Goal: Task Accomplishment & Management: Use online tool/utility

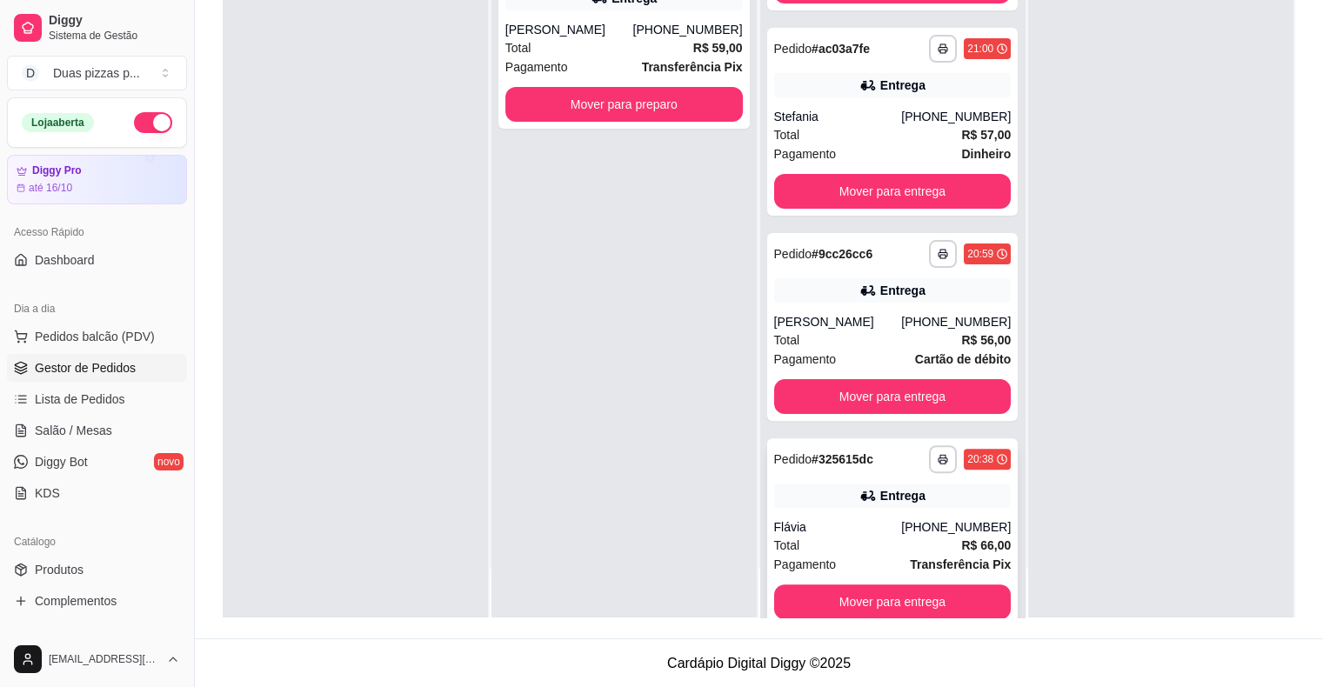
scroll to position [356, 0]
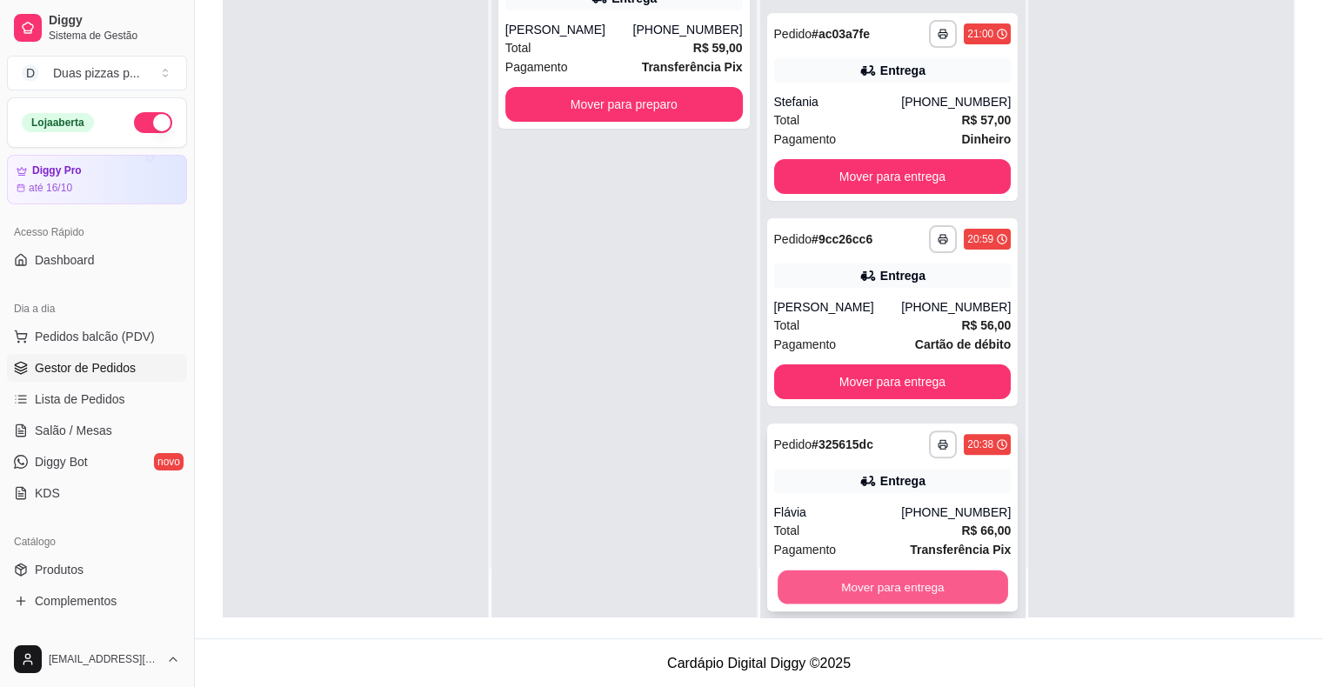
click at [891, 570] on button "Mover para entrega" at bounding box center [892, 587] width 230 height 34
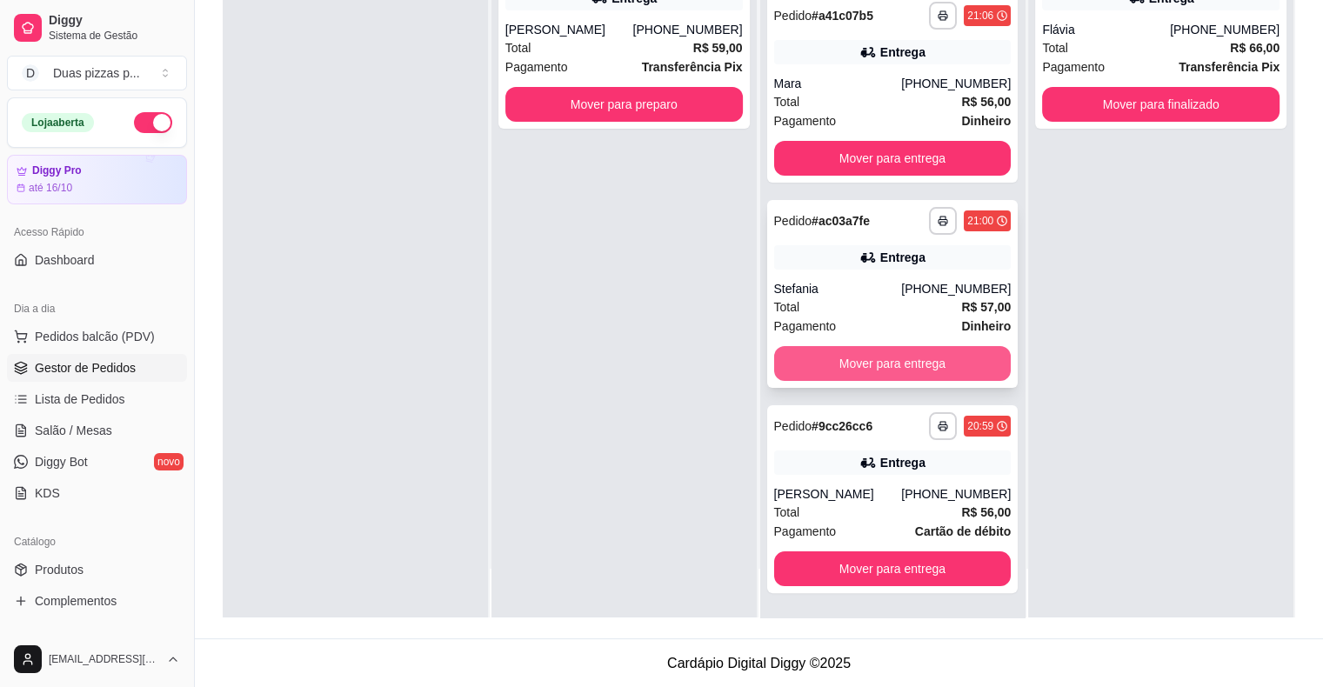
scroll to position [150, 0]
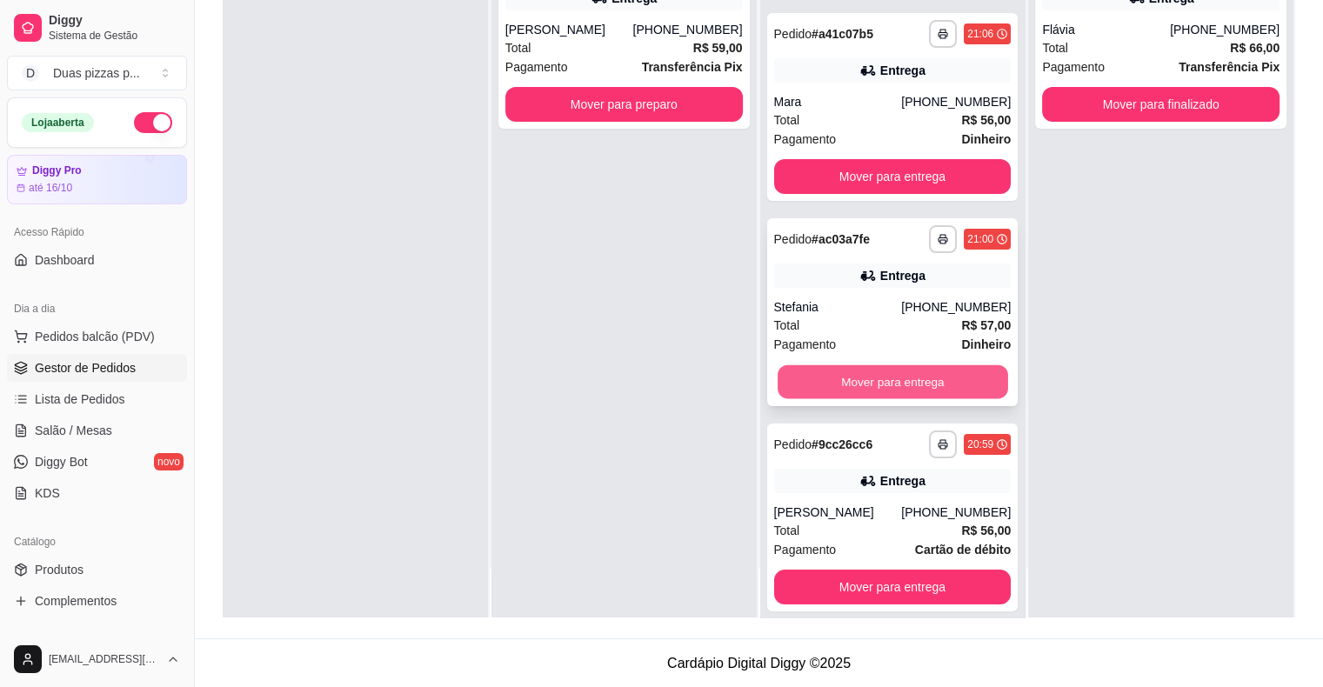
click at [863, 368] on button "Mover para entrega" at bounding box center [892, 382] width 230 height 34
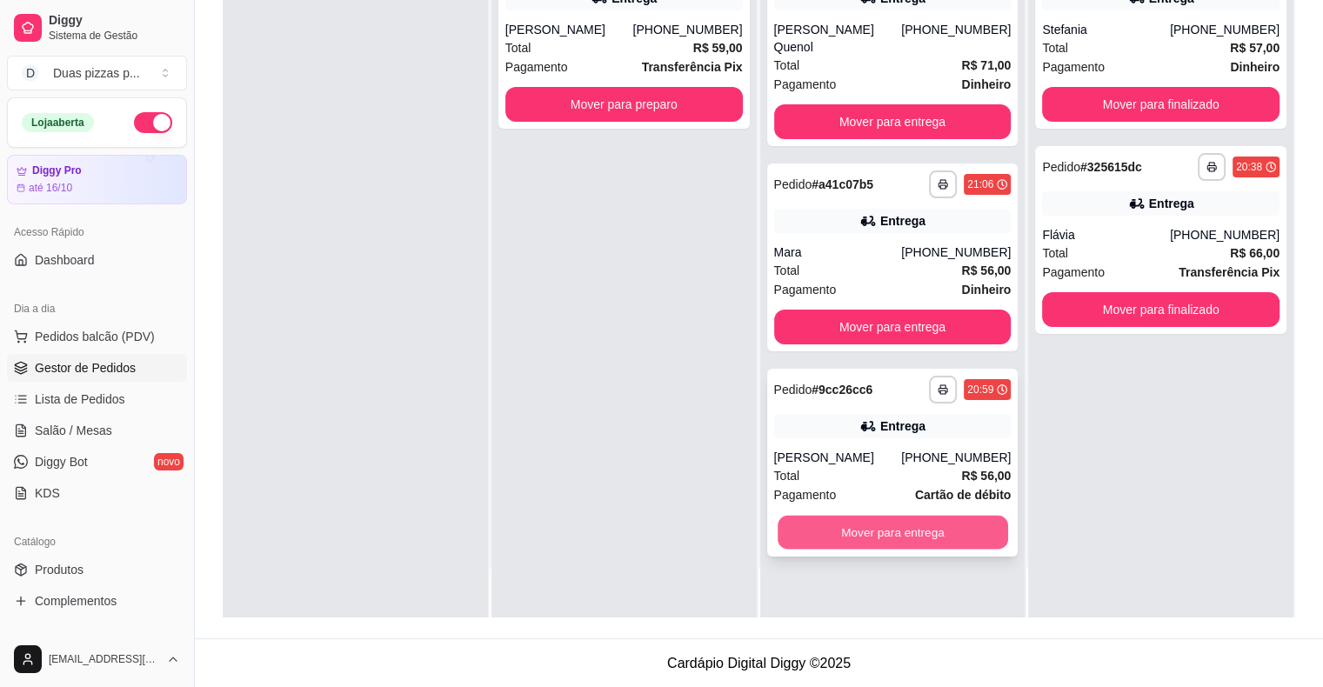
click at [900, 518] on button "Mover para entrega" at bounding box center [892, 533] width 230 height 34
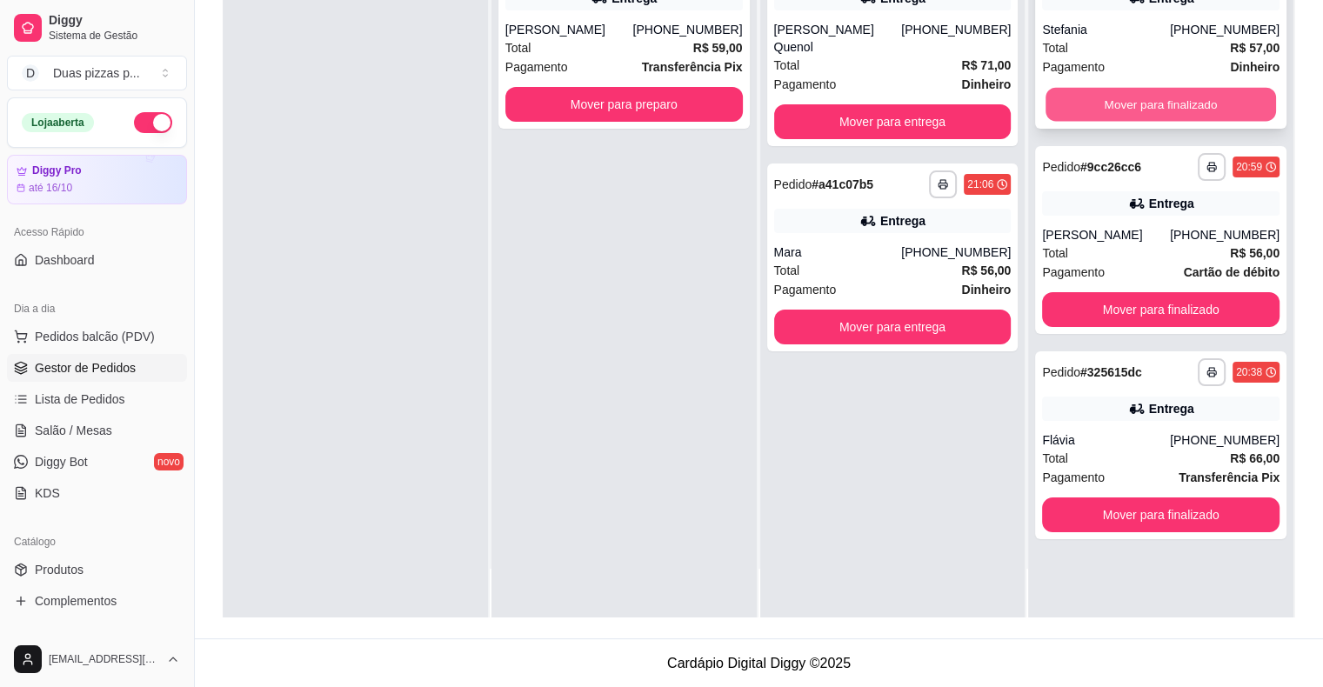
click at [1165, 104] on button "Mover para finalizado" at bounding box center [1160, 105] width 230 height 34
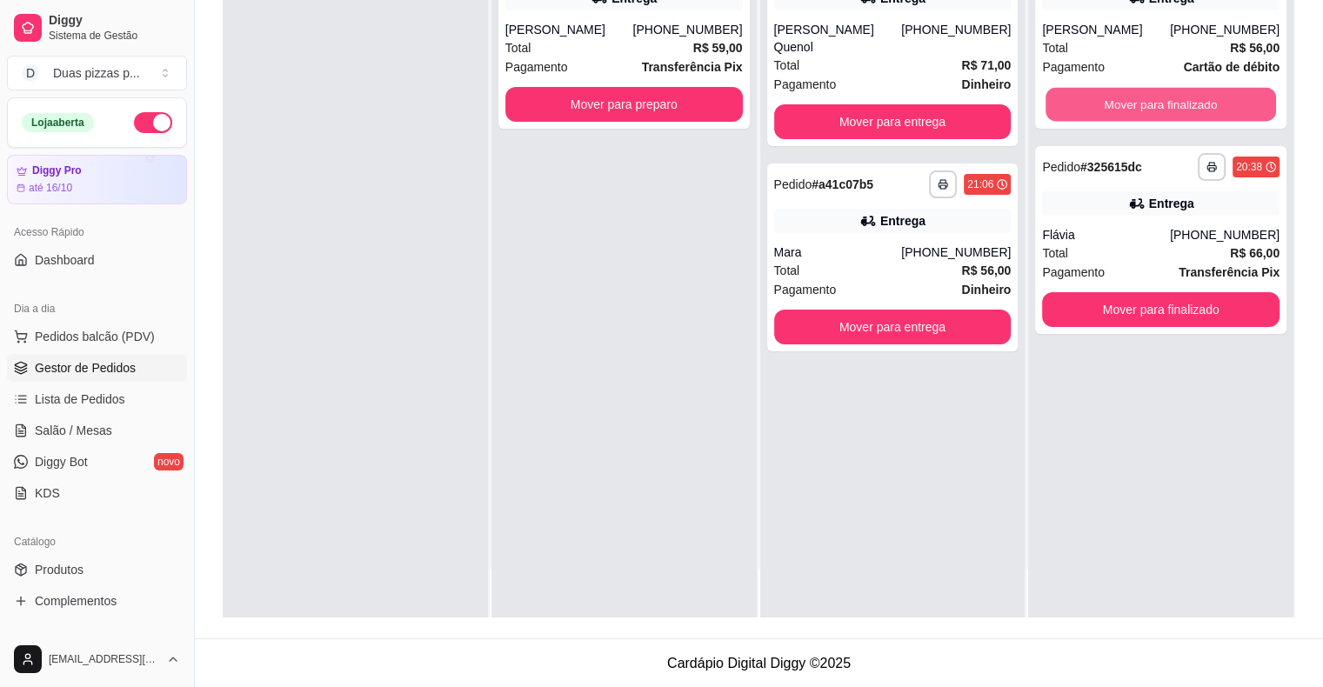
click at [1165, 104] on button "Mover para finalizado" at bounding box center [1160, 105] width 230 height 34
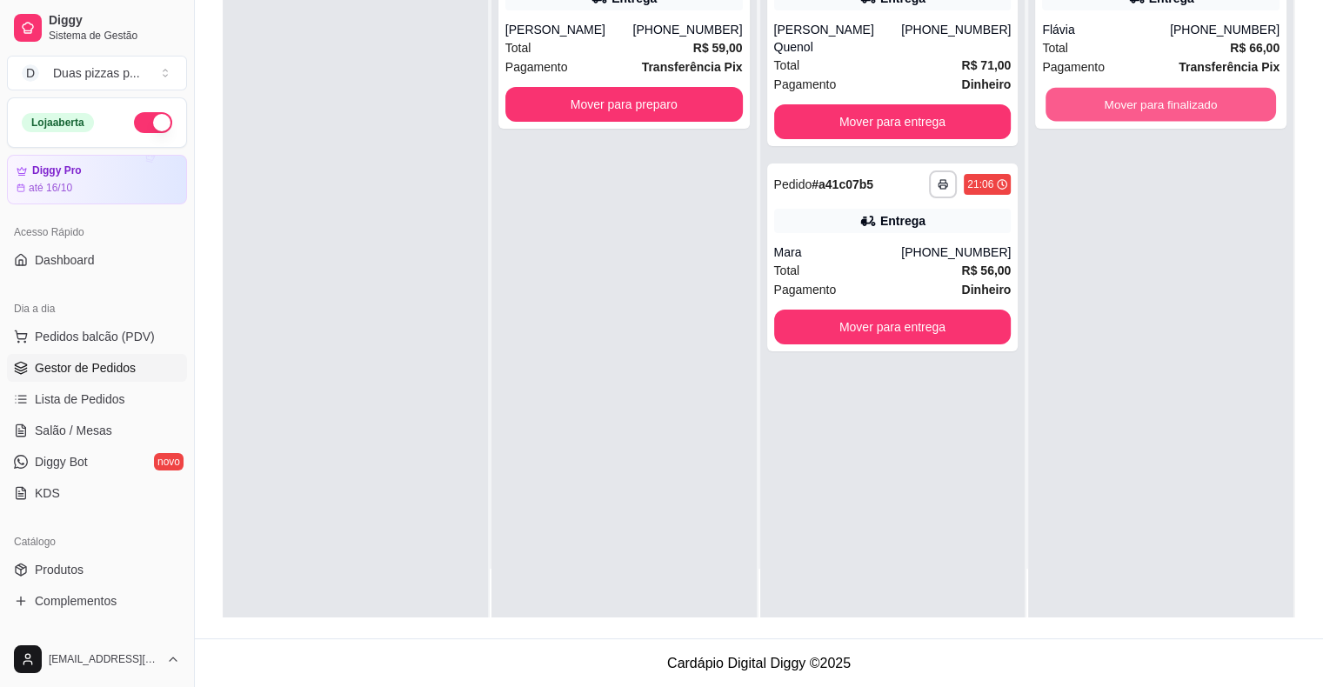
click at [1165, 104] on button "Mover para finalizado" at bounding box center [1160, 105] width 230 height 34
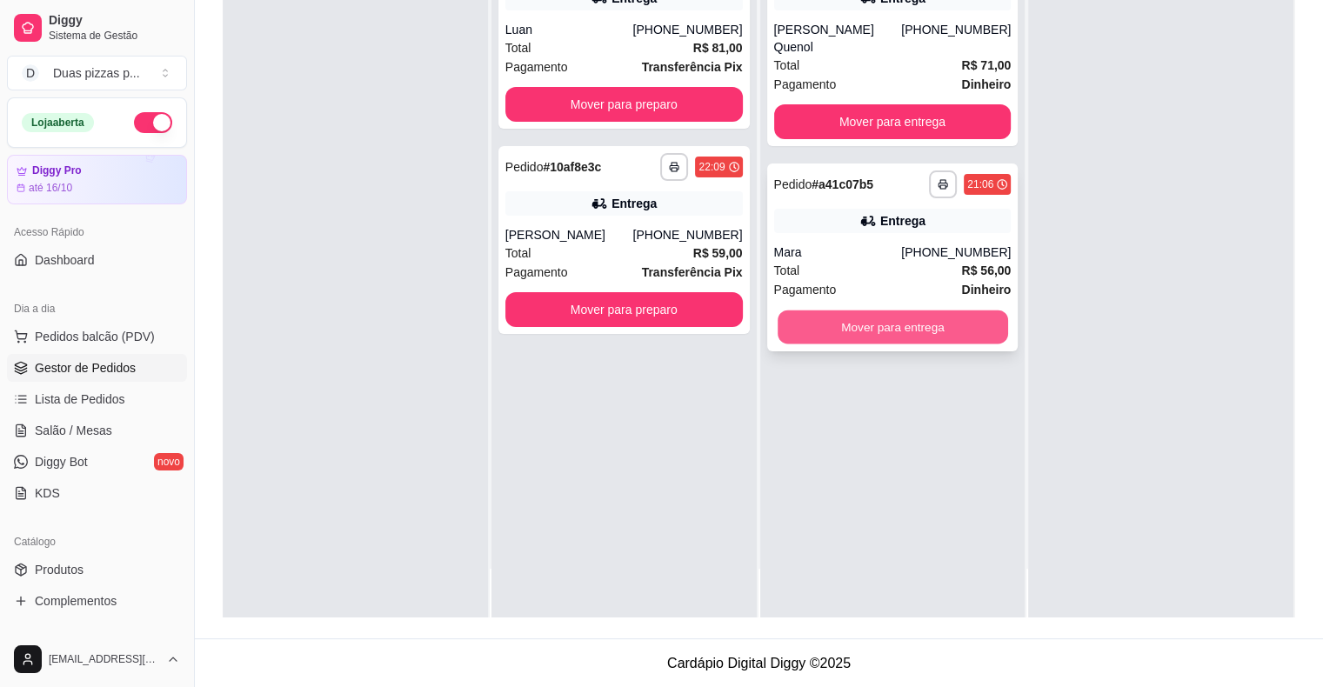
click at [871, 310] on button "Mover para entrega" at bounding box center [892, 327] width 230 height 34
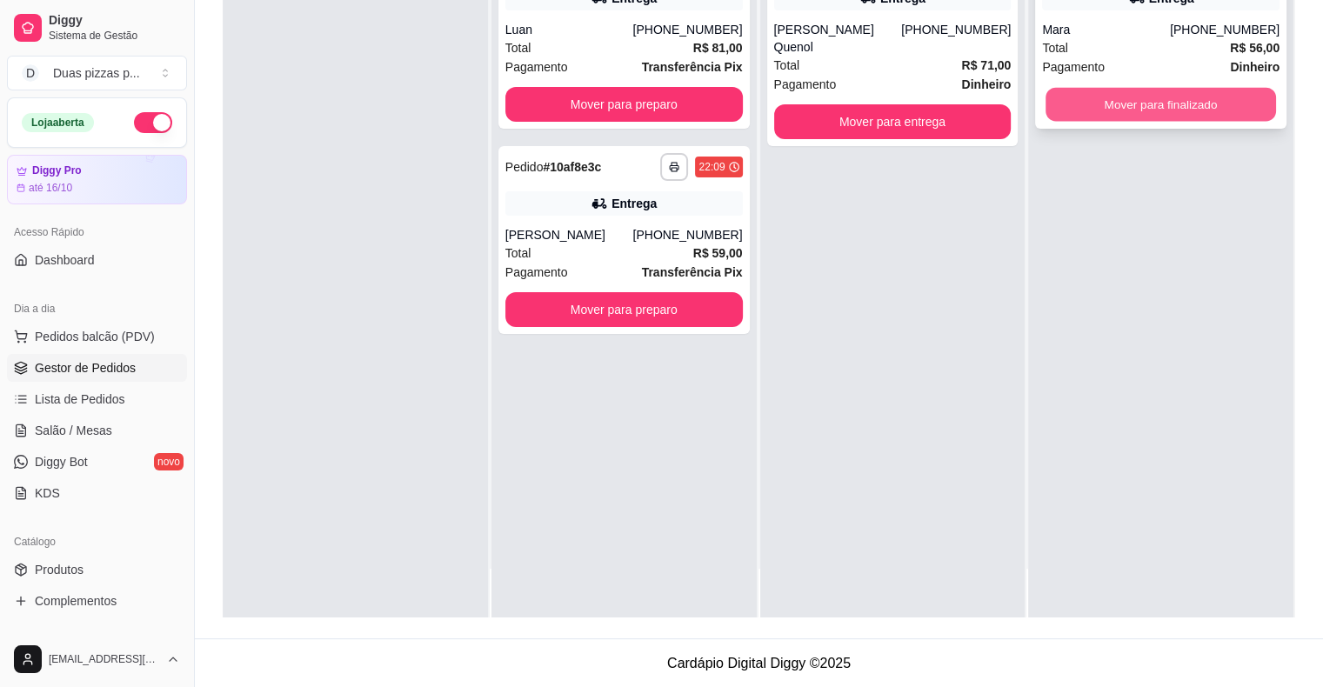
click at [1177, 107] on button "Mover para finalizado" at bounding box center [1160, 105] width 230 height 34
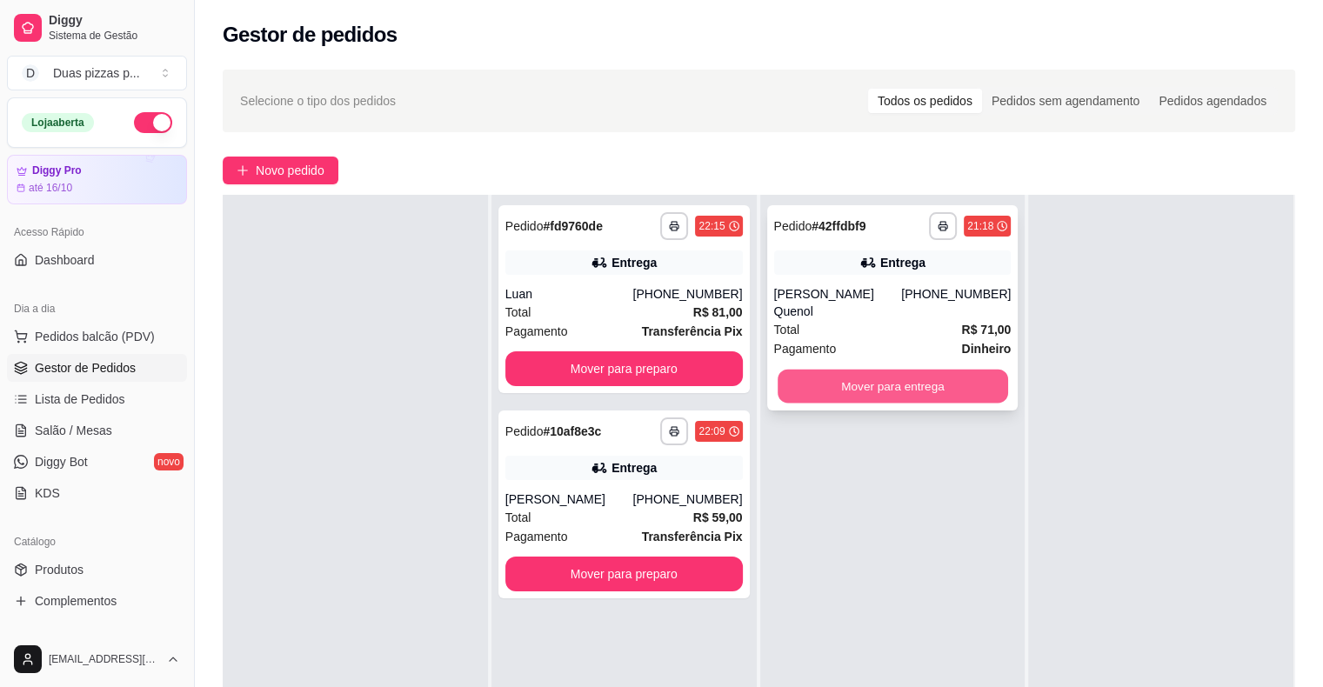
click at [962, 374] on button "Mover para entrega" at bounding box center [892, 387] width 230 height 34
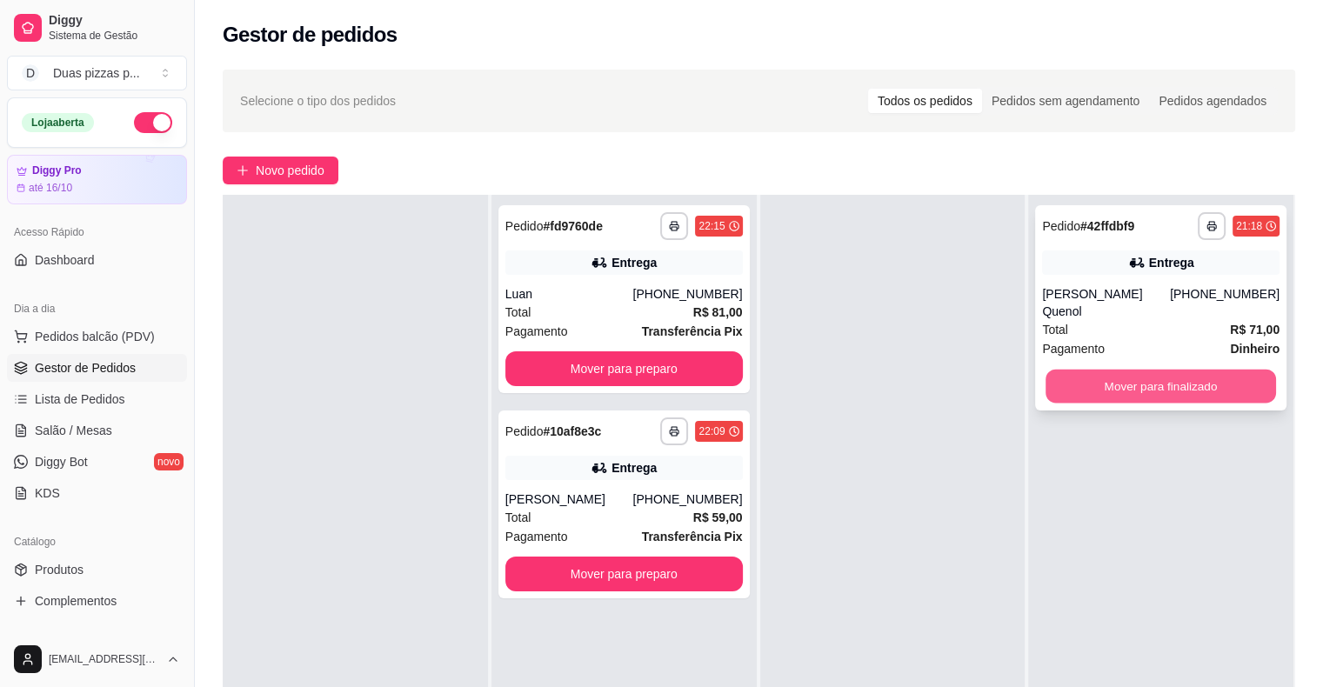
click at [1196, 370] on button "Mover para finalizado" at bounding box center [1160, 387] width 230 height 34
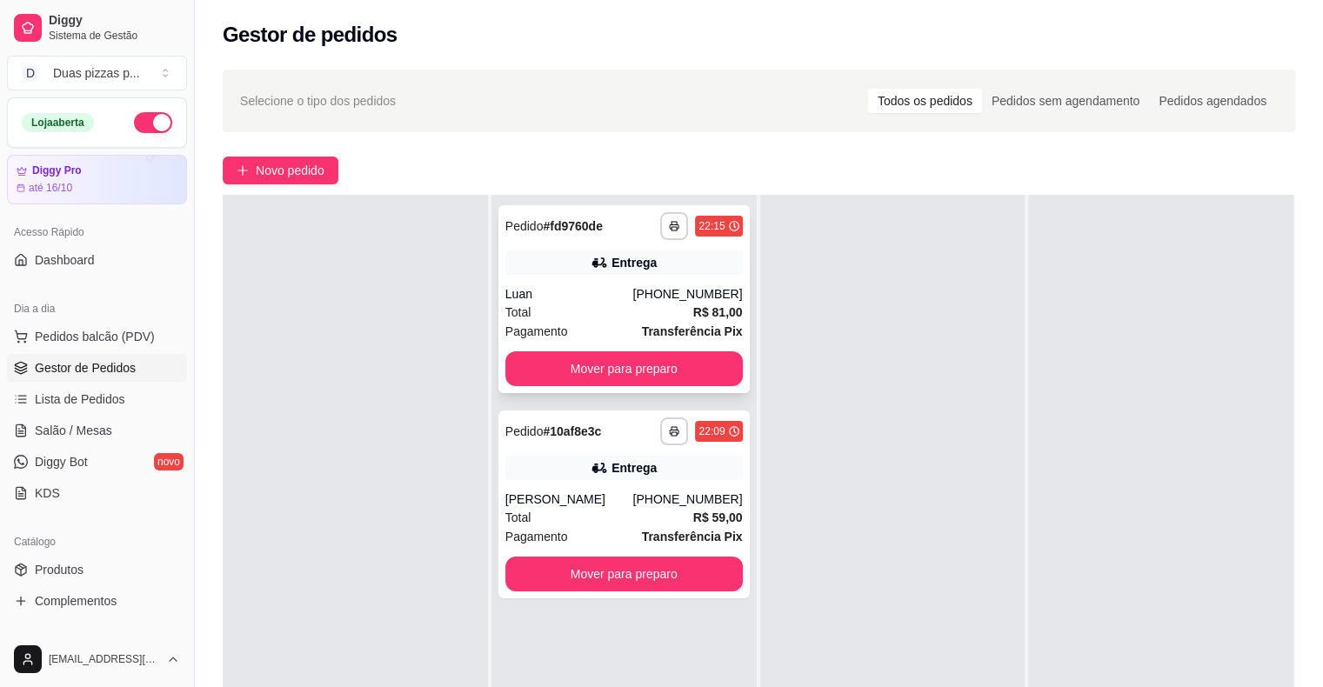
click at [713, 387] on div "**********" at bounding box center [623, 299] width 251 height 188
click at [586, 570] on div "**********" at bounding box center [623, 504] width 251 height 188
click at [623, 591] on button "Mover para preparo" at bounding box center [624, 574] width 230 height 34
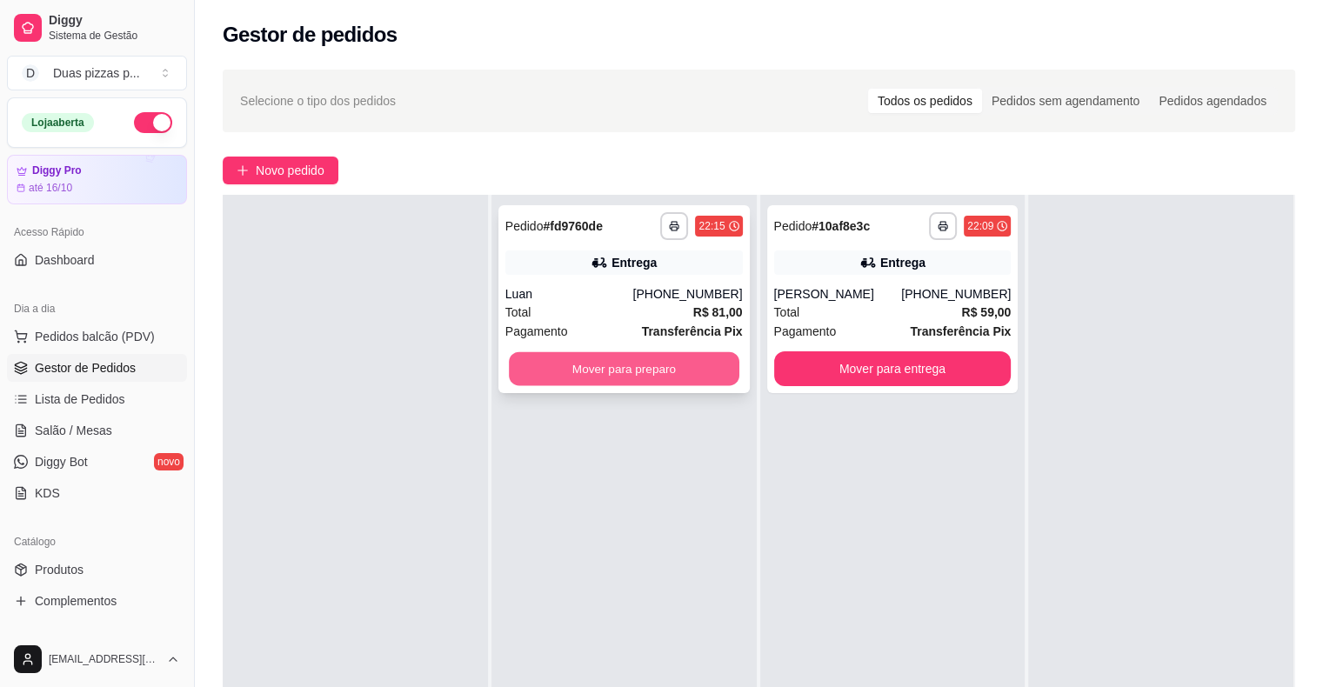
click at [689, 372] on button "Mover para preparo" at bounding box center [624, 369] width 230 height 34
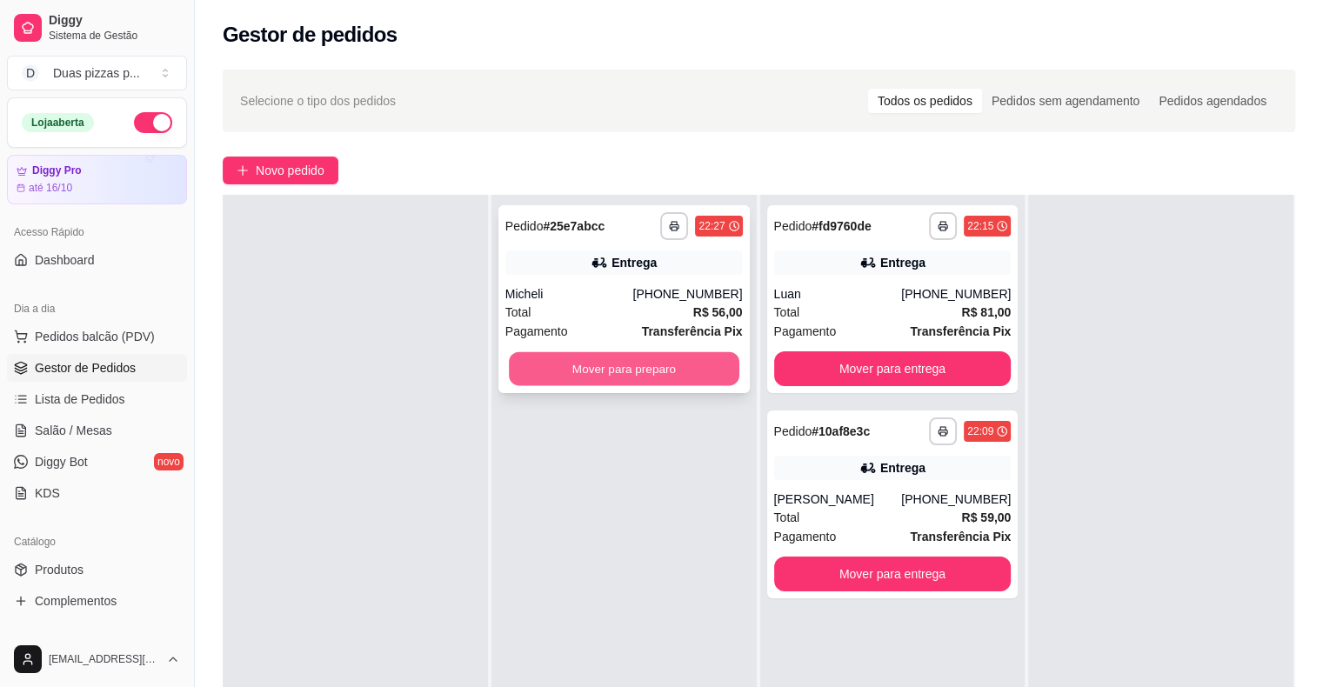
click at [692, 367] on button "Mover para preparo" at bounding box center [624, 369] width 230 height 34
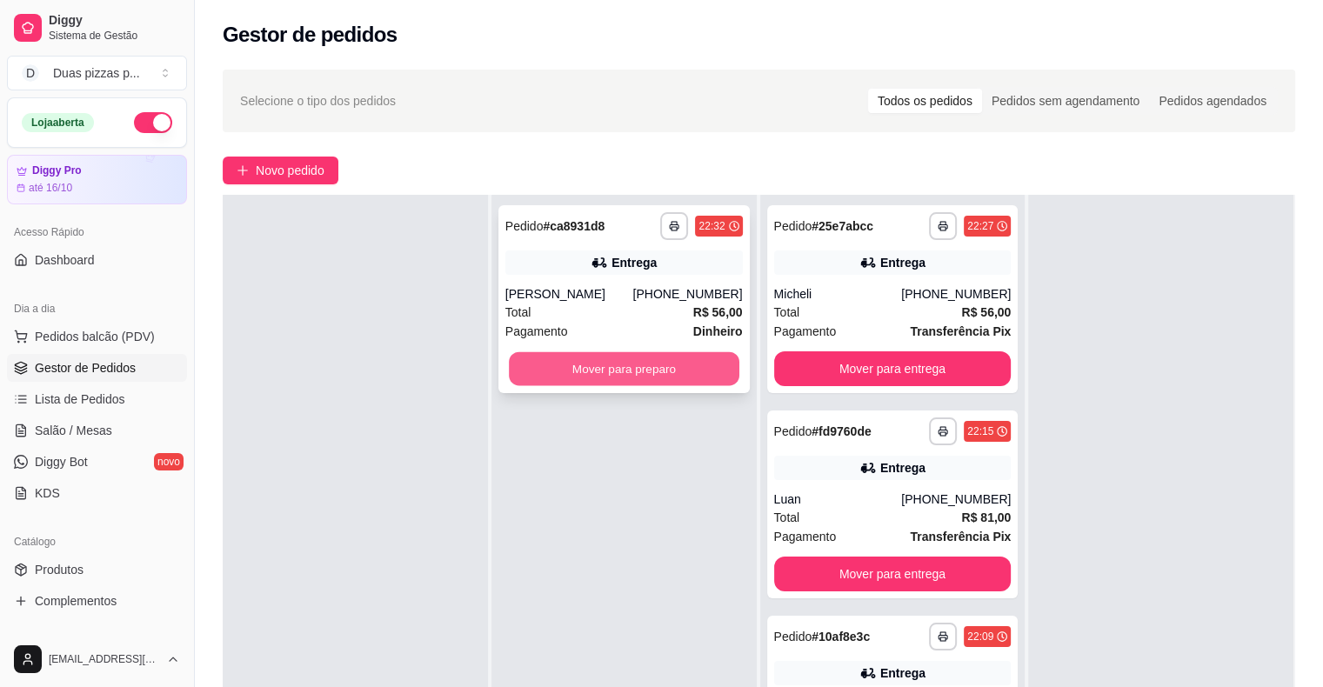
click at [686, 369] on button "Mover para preparo" at bounding box center [624, 369] width 230 height 34
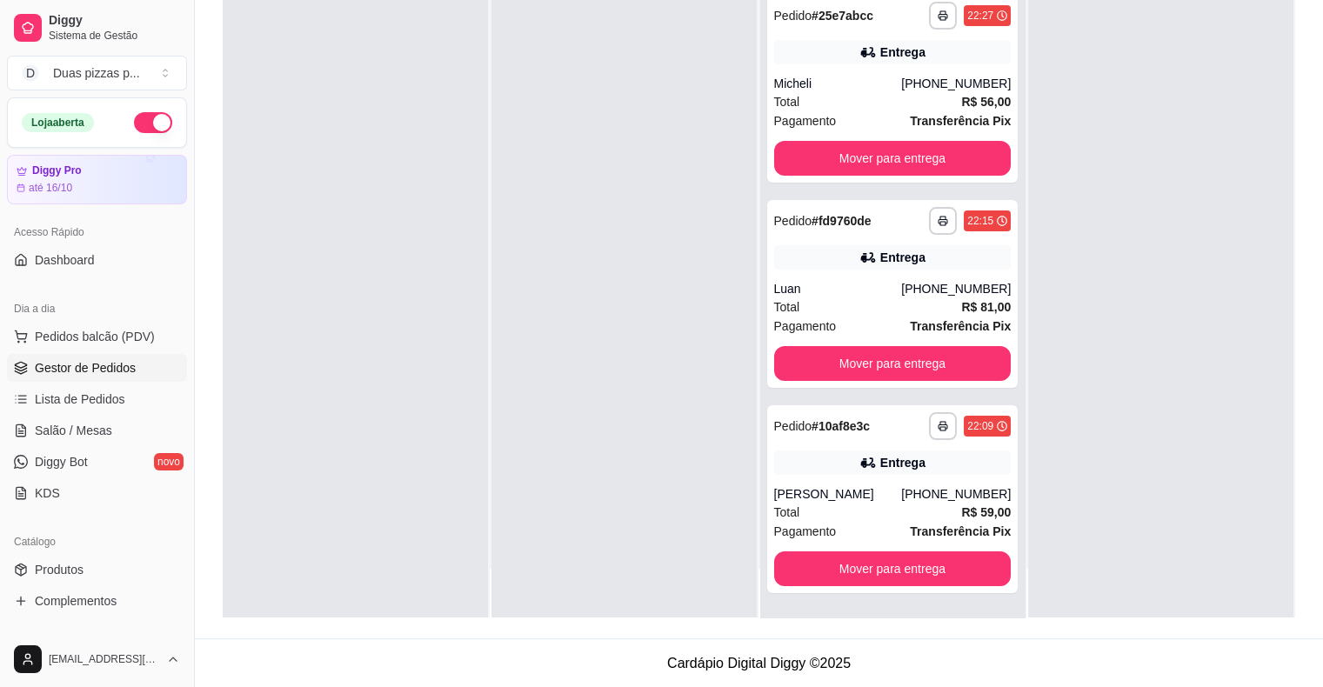
scroll to position [168, 0]
click at [905, 569] on button "Mover para entrega" at bounding box center [892, 569] width 230 height 34
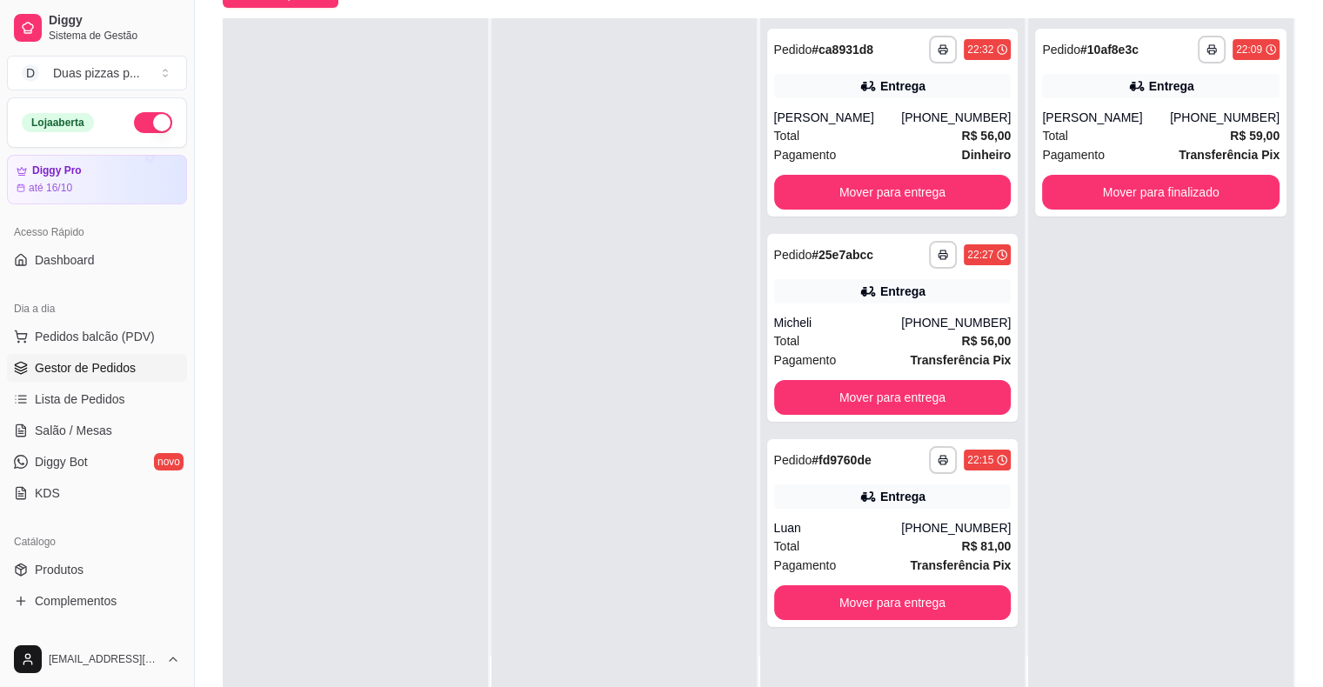
scroll to position [143, 0]
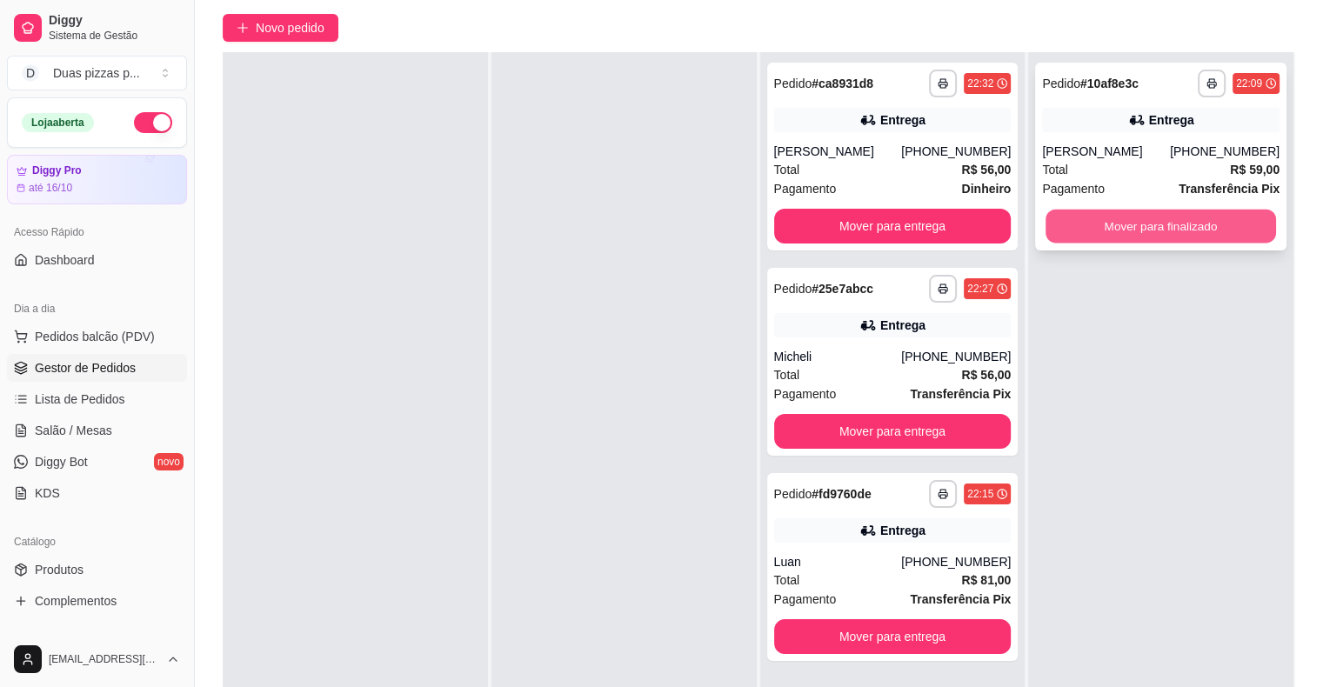
click at [1120, 243] on button "Mover para finalizado" at bounding box center [1160, 227] width 230 height 34
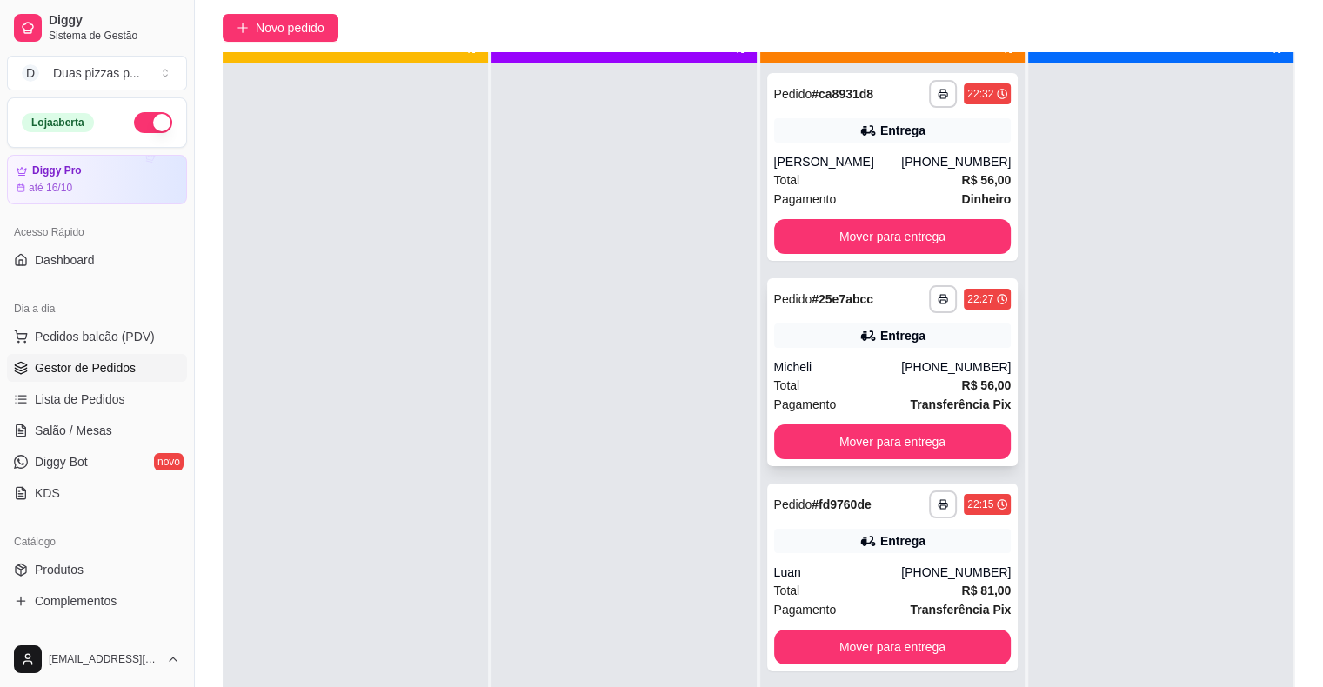
scroll to position [38, 0]
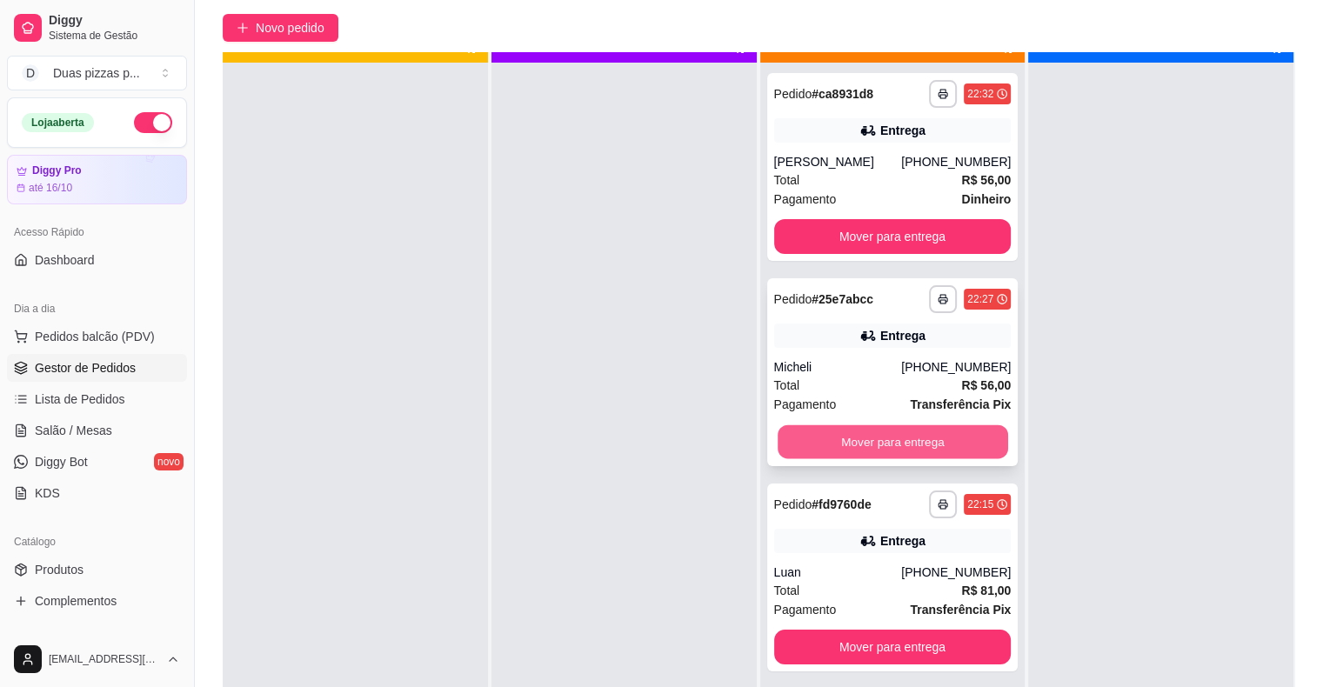
click at [932, 436] on button "Mover para entrega" at bounding box center [892, 442] width 230 height 34
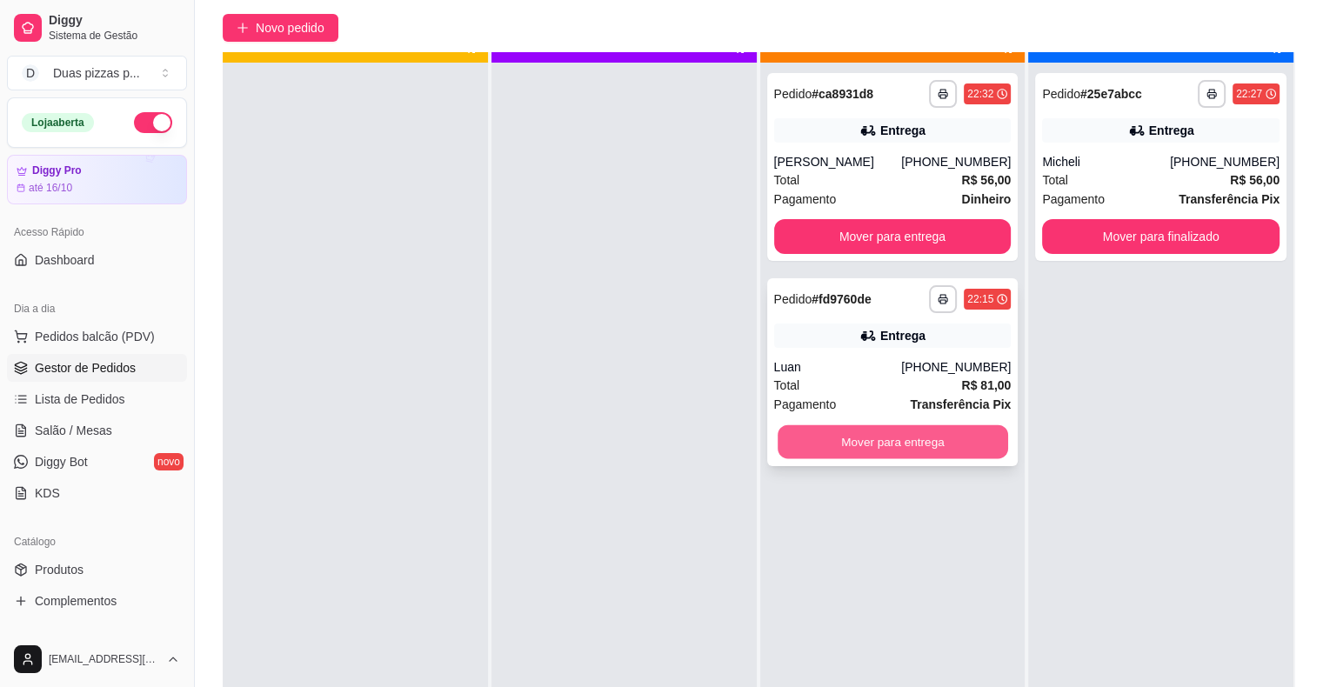
click at [953, 448] on button "Mover para entrega" at bounding box center [892, 442] width 230 height 34
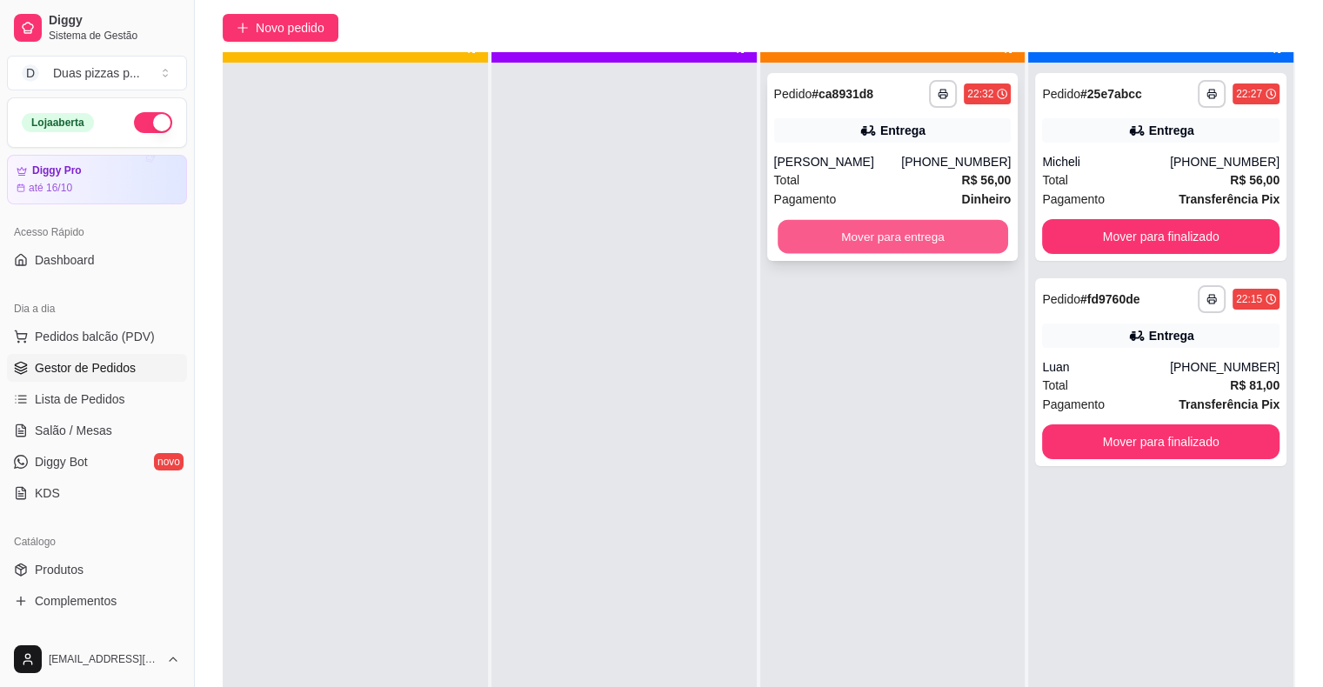
click at [903, 230] on button "Mover para entrega" at bounding box center [892, 237] width 230 height 34
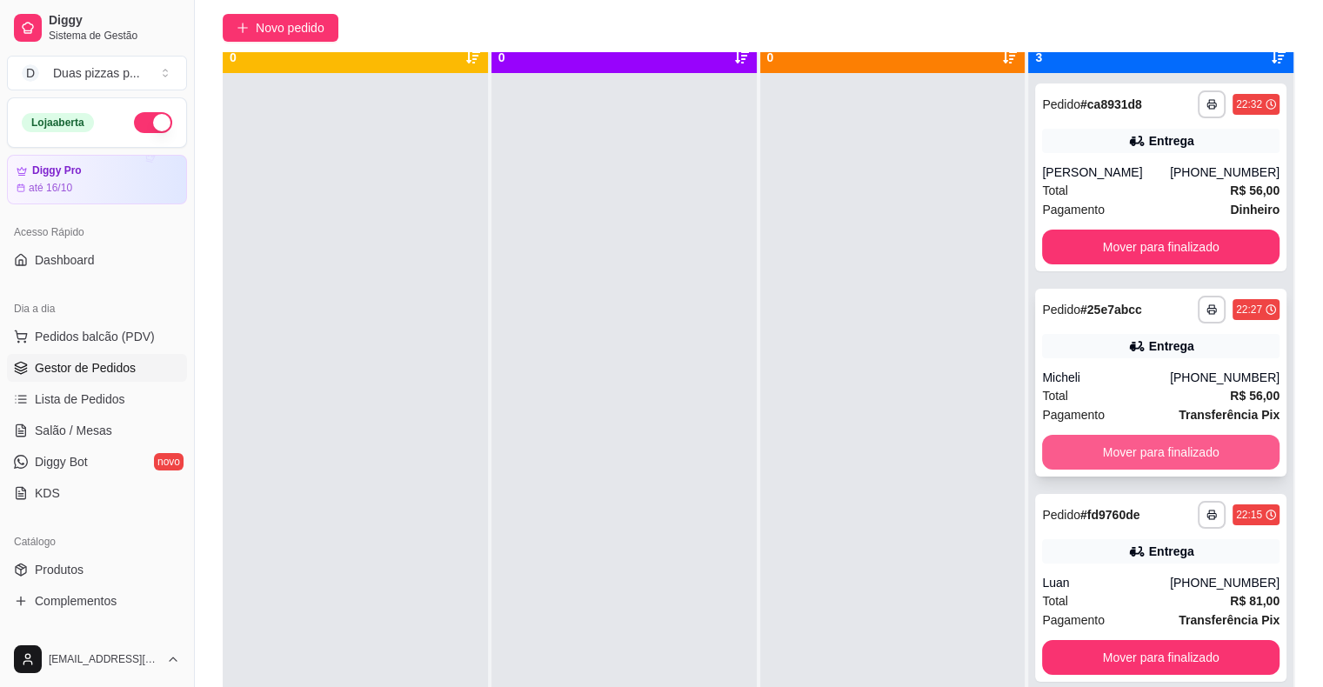
scroll to position [49, 0]
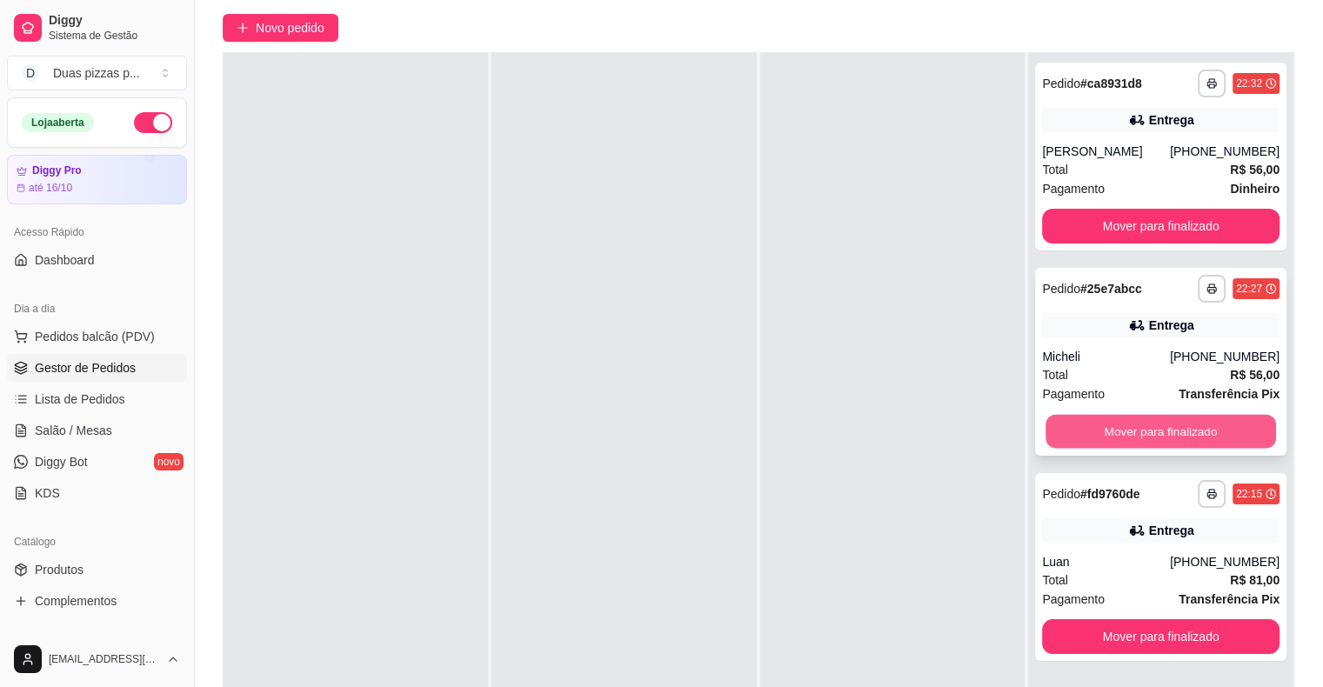
click at [1210, 426] on button "Mover para finalizado" at bounding box center [1160, 432] width 230 height 34
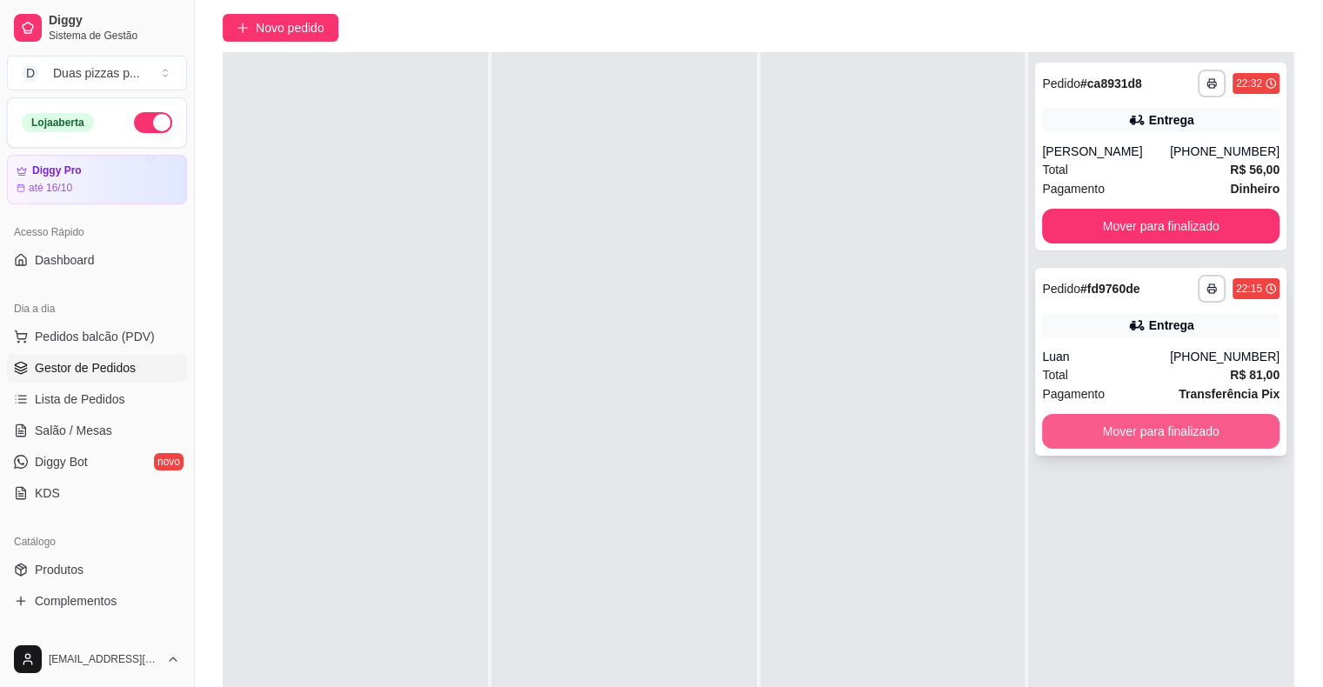
click at [1213, 440] on button "Mover para finalizado" at bounding box center [1160, 431] width 237 height 35
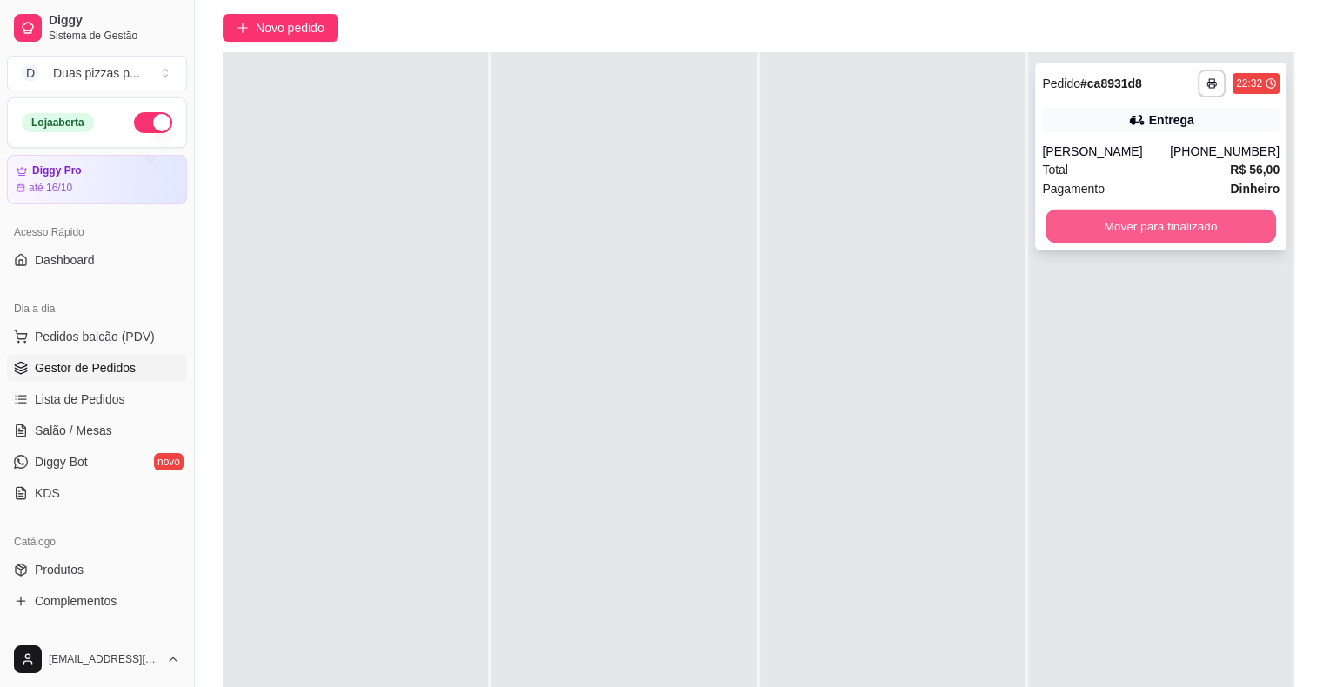
click at [1123, 237] on button "Mover para finalizado" at bounding box center [1160, 227] width 230 height 34
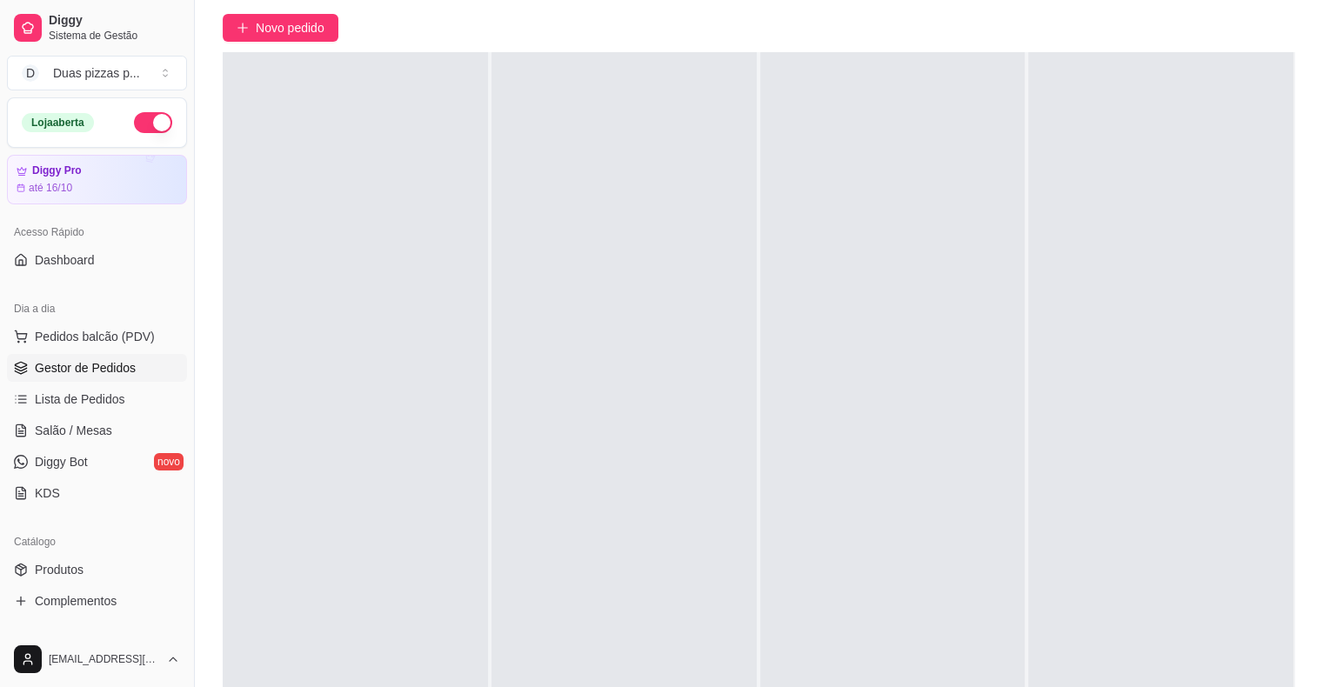
click at [139, 124] on button "button" at bounding box center [153, 122] width 38 height 21
